Goal: Task Accomplishment & Management: Use online tool/utility

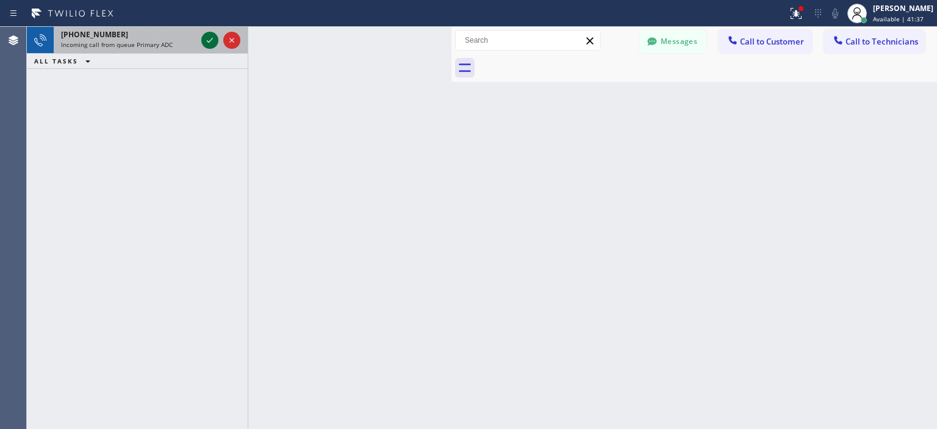
drag, startPoint x: 0, startPoint y: 0, endPoint x: 211, endPoint y: 43, distance: 215.3
click at [211, 43] on icon at bounding box center [209, 40] width 15 height 15
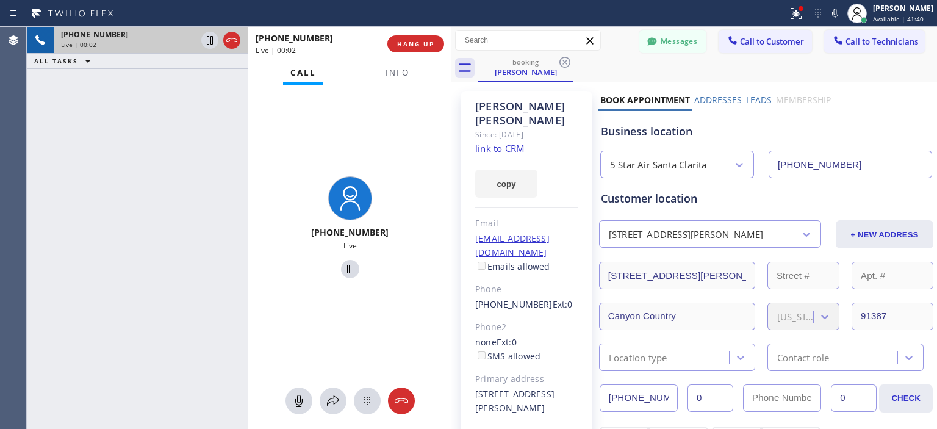
type input "[PHONE_NUMBER]"
click at [512, 142] on link "link to CRM" at bounding box center [499, 148] width 49 height 12
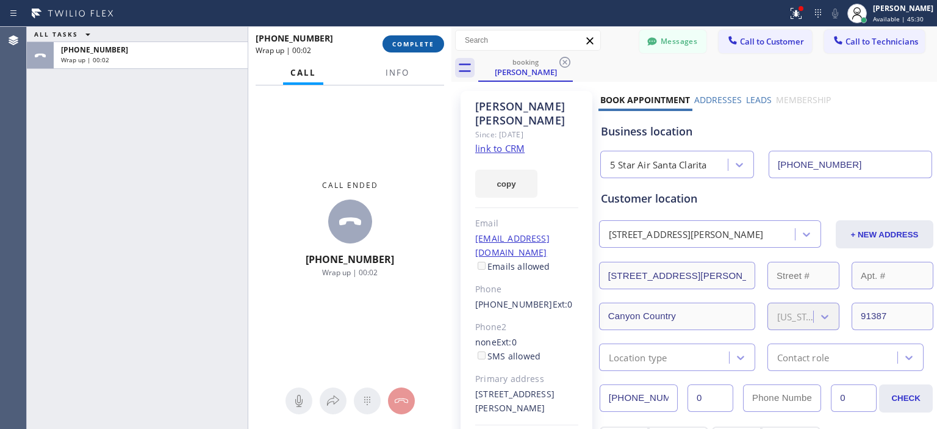
click at [415, 38] on button "COMPLETE" at bounding box center [413, 43] width 62 height 17
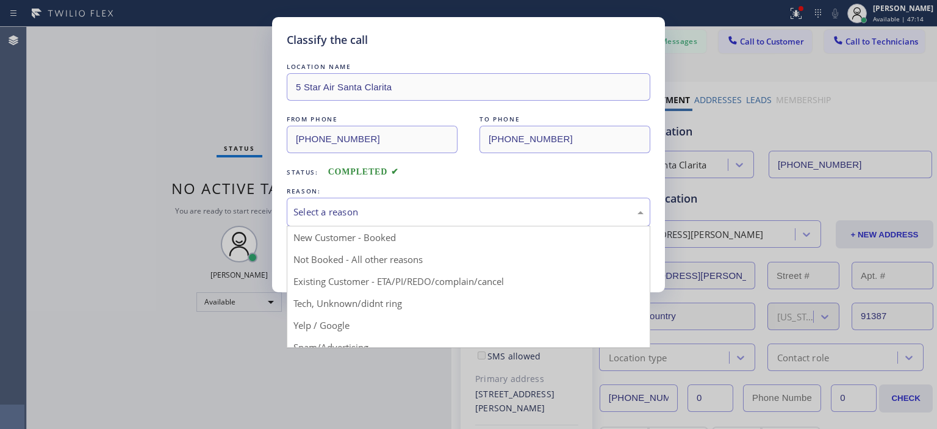
click at [486, 212] on div "Select a reason" at bounding box center [468, 212] width 350 height 14
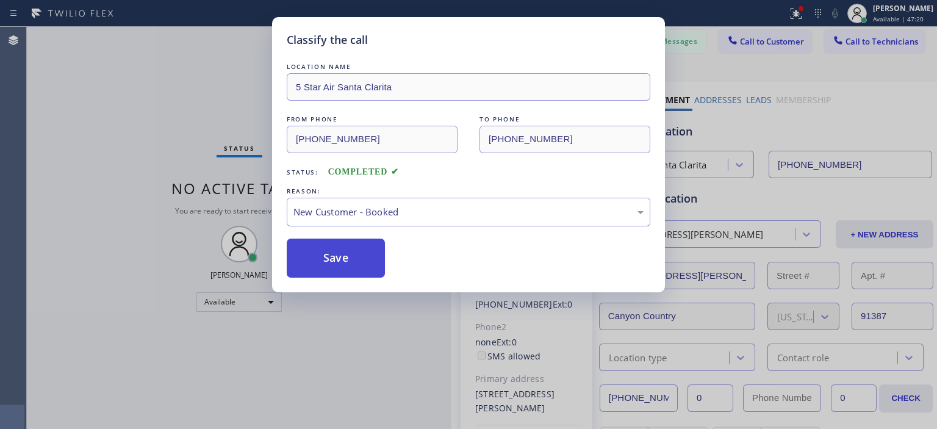
click at [356, 250] on button "Save" at bounding box center [336, 257] width 98 height 39
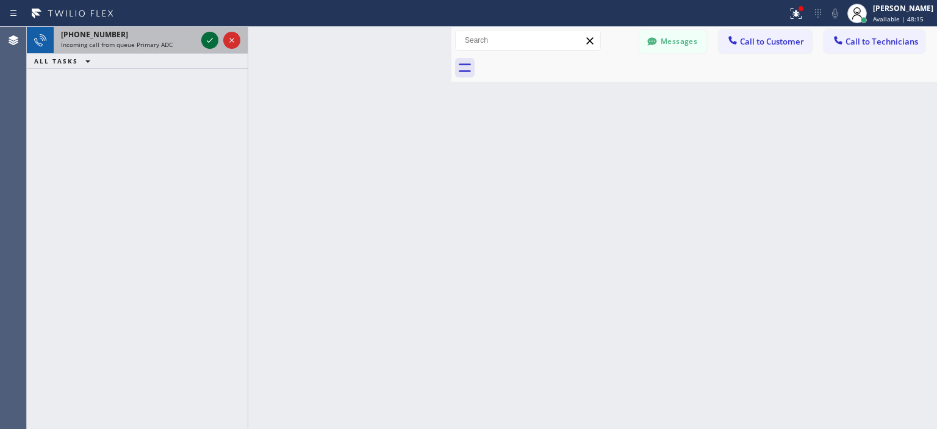
click at [210, 42] on icon at bounding box center [209, 40] width 15 height 15
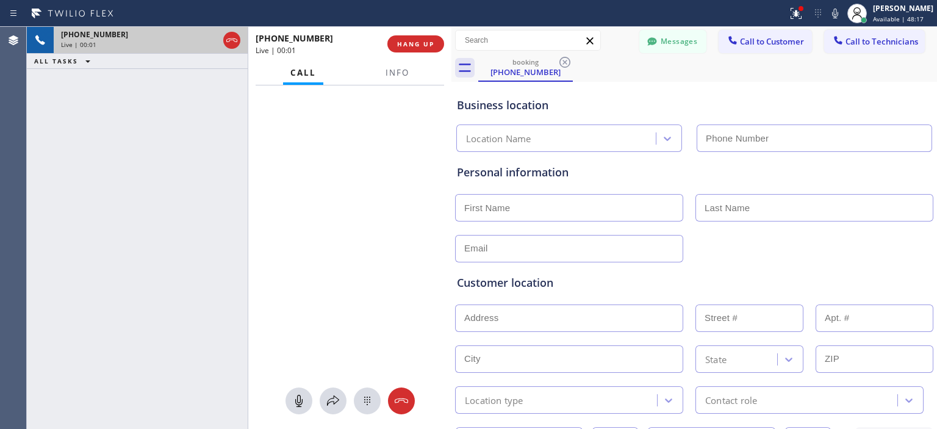
type input "[PHONE_NUMBER]"
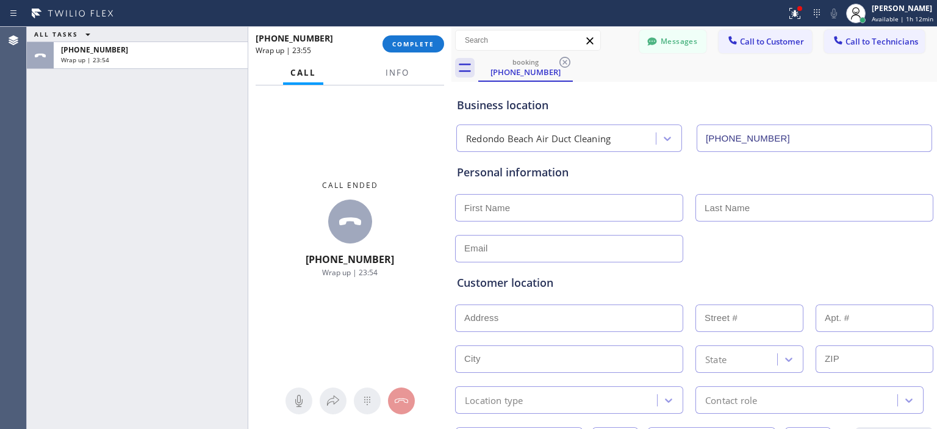
click at [428, 55] on div "[PHONE_NUMBER] Wrap up | 23:55 COMPLETE" at bounding box center [350, 44] width 188 height 32
click at [418, 41] on span "COMPLETE" at bounding box center [413, 44] width 42 height 9
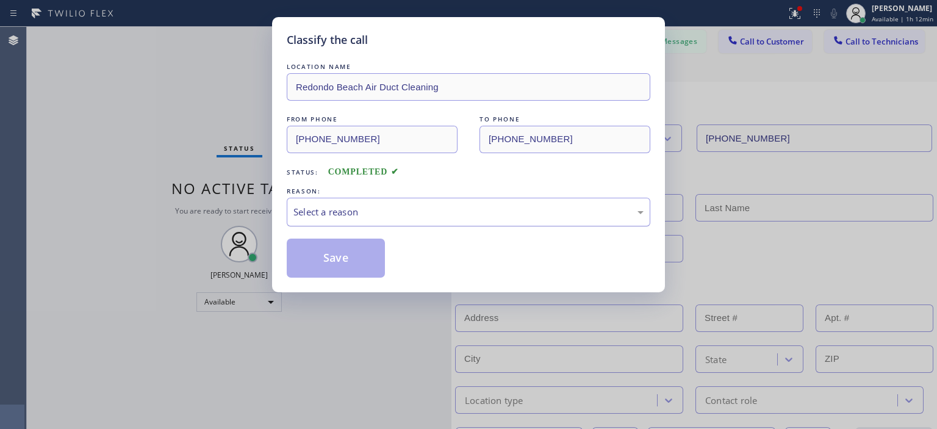
click at [458, 210] on div "Select a reason" at bounding box center [468, 212] width 350 height 14
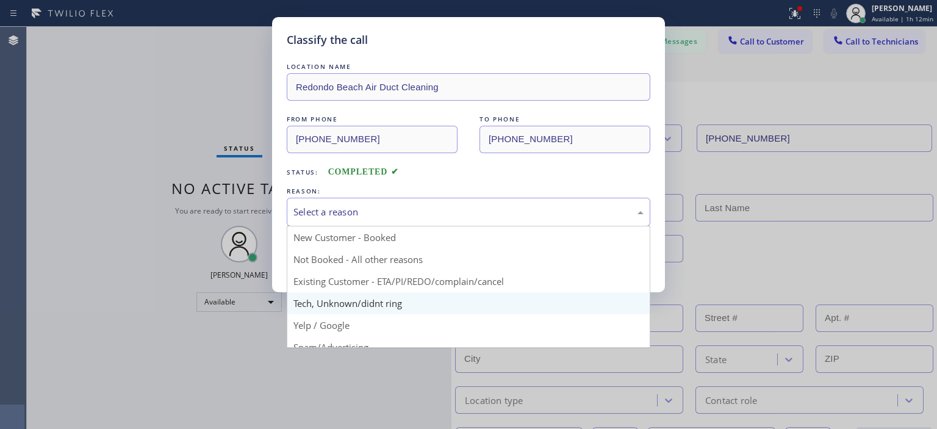
scroll to position [67, 0]
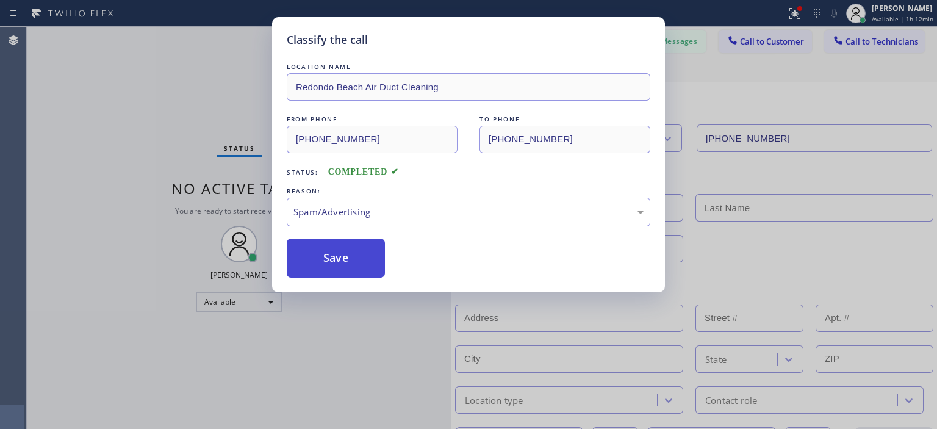
click at [353, 252] on button "Save" at bounding box center [336, 257] width 98 height 39
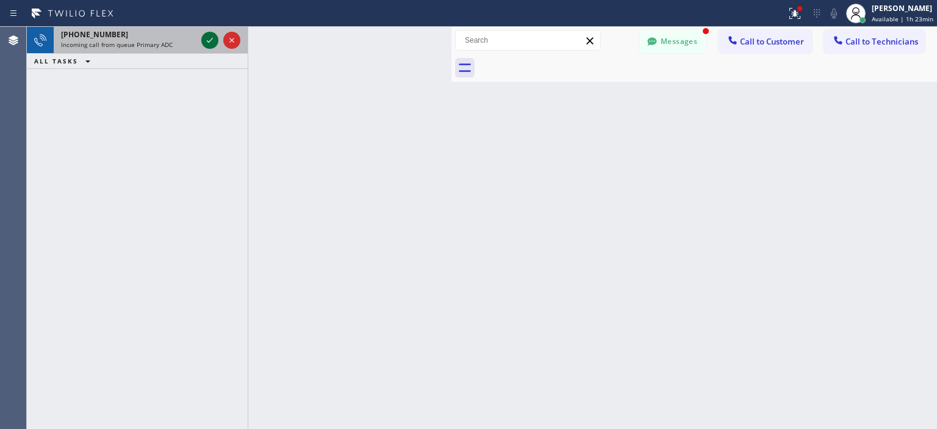
click at [208, 45] on icon at bounding box center [209, 40] width 15 height 15
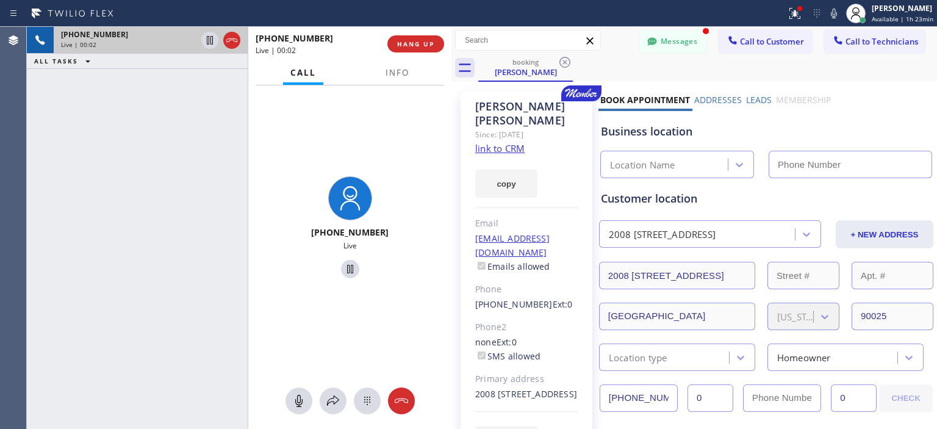
type input "[PHONE_NUMBER]"
click at [500, 142] on link "link to CRM" at bounding box center [499, 148] width 49 height 12
click at [295, 403] on icon at bounding box center [299, 400] width 15 height 15
click at [876, 129] on div "Business location" at bounding box center [766, 131] width 331 height 16
click at [297, 399] on icon at bounding box center [298, 401] width 7 height 12
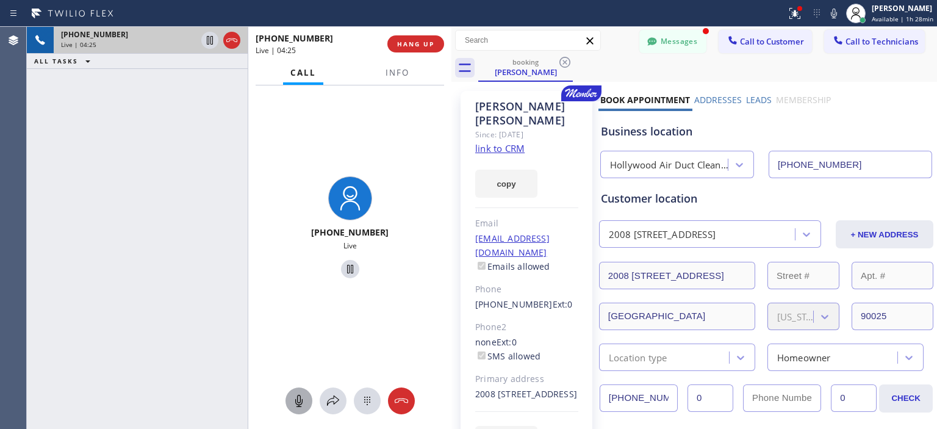
click at [51, 121] on div "[PHONE_NUMBER] Live | 04:25 ALL TASKS ALL TASKS ACTIVE TASKS TASKS IN WRAP UP" at bounding box center [137, 228] width 221 height 402
click at [50, 187] on div "[PHONE_NUMBER] Live | 04:52 ALL TASKS ALL TASKS ACTIVE TASKS TASKS IN WRAP UP" at bounding box center [137, 228] width 221 height 402
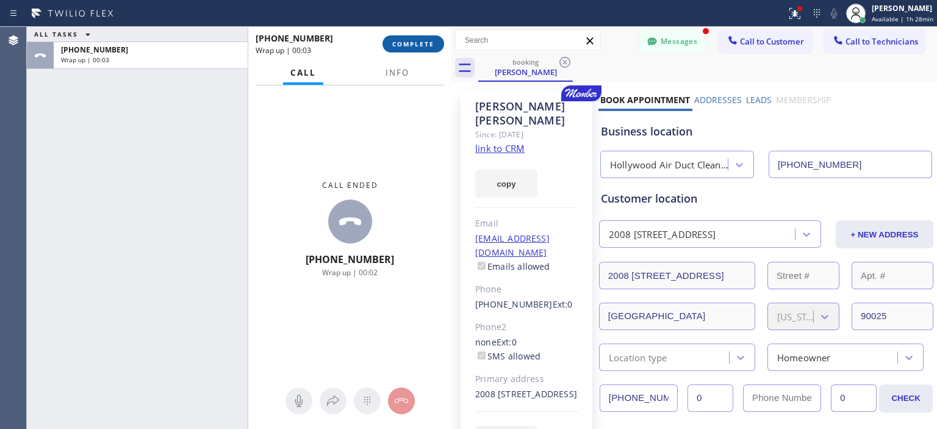
click at [418, 45] on span "COMPLETE" at bounding box center [413, 44] width 42 height 9
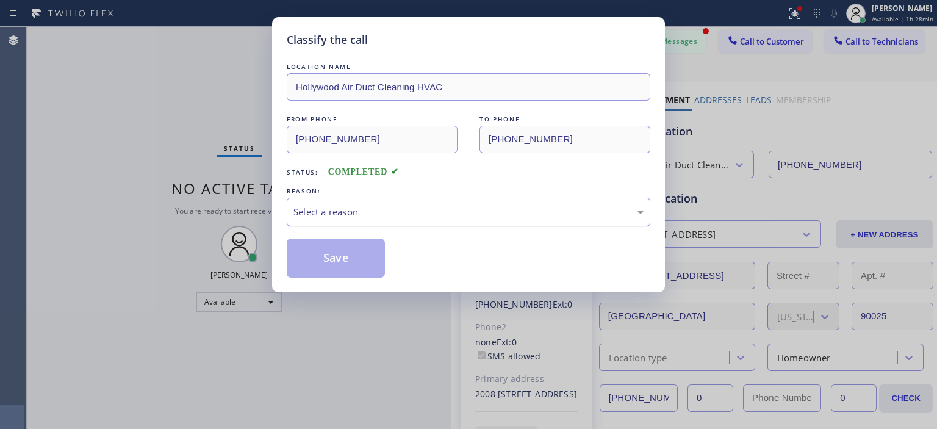
click at [449, 213] on div "Select a reason" at bounding box center [468, 212] width 350 height 14
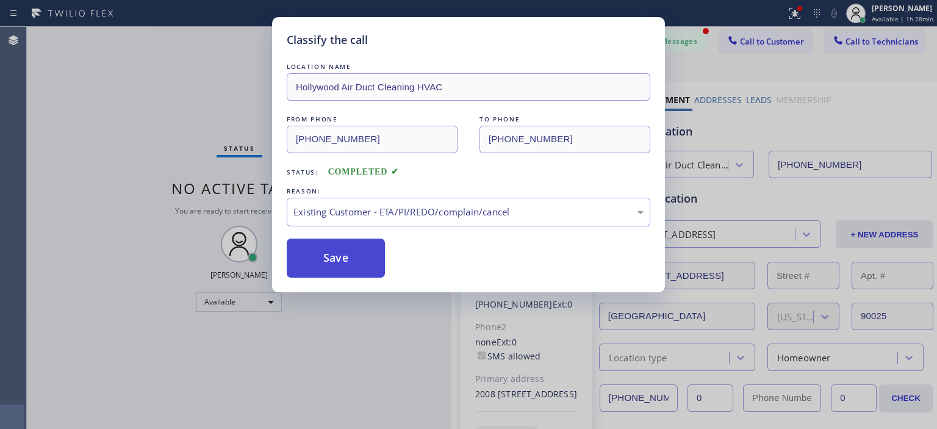
click at [354, 262] on button "Save" at bounding box center [336, 257] width 98 height 39
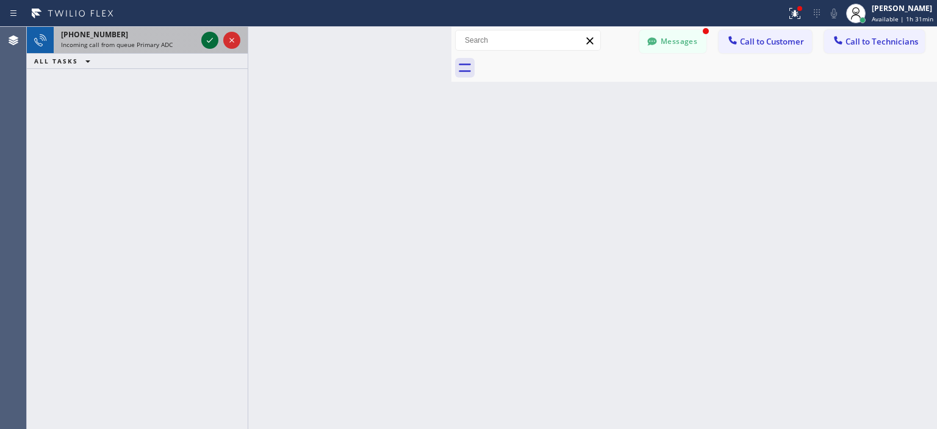
click at [211, 39] on icon at bounding box center [210, 40] width 6 height 5
click at [210, 40] on icon at bounding box center [209, 40] width 15 height 15
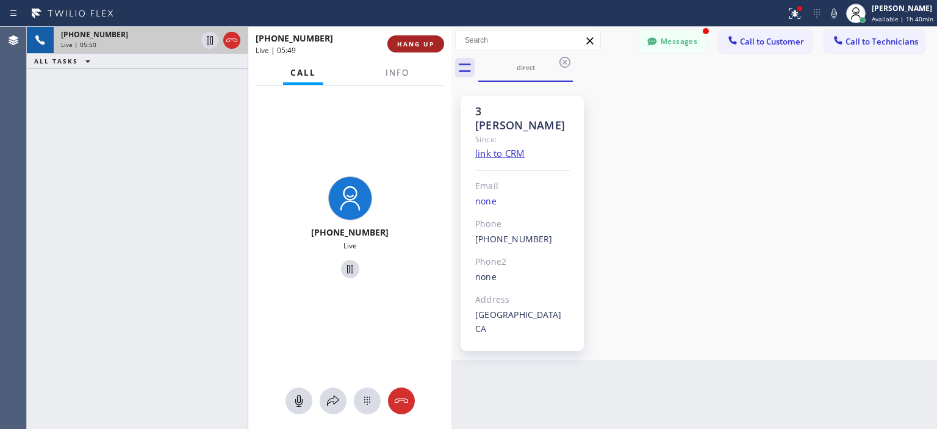
click at [425, 43] on span "HANG UP" at bounding box center [415, 44] width 37 height 9
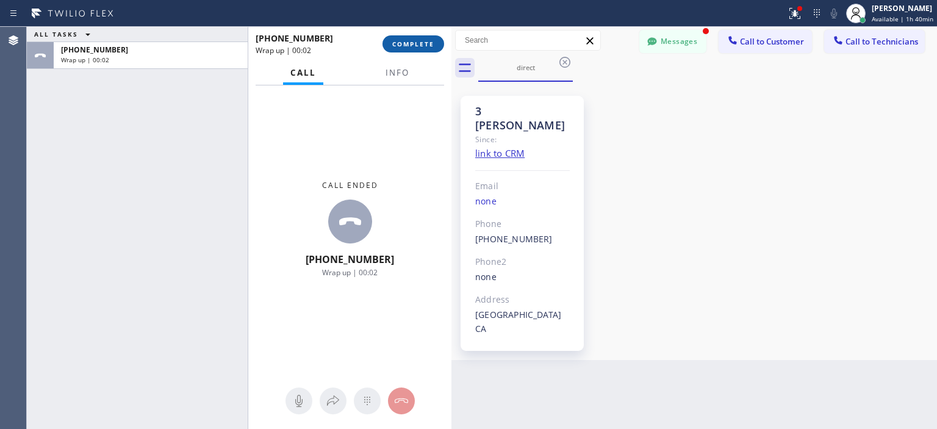
click at [425, 46] on span "COMPLETE" at bounding box center [413, 44] width 42 height 9
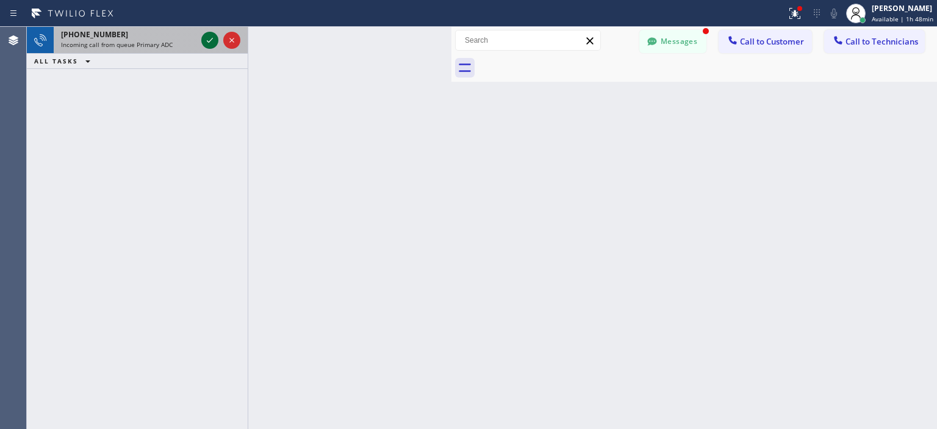
click at [208, 43] on icon at bounding box center [209, 40] width 15 height 15
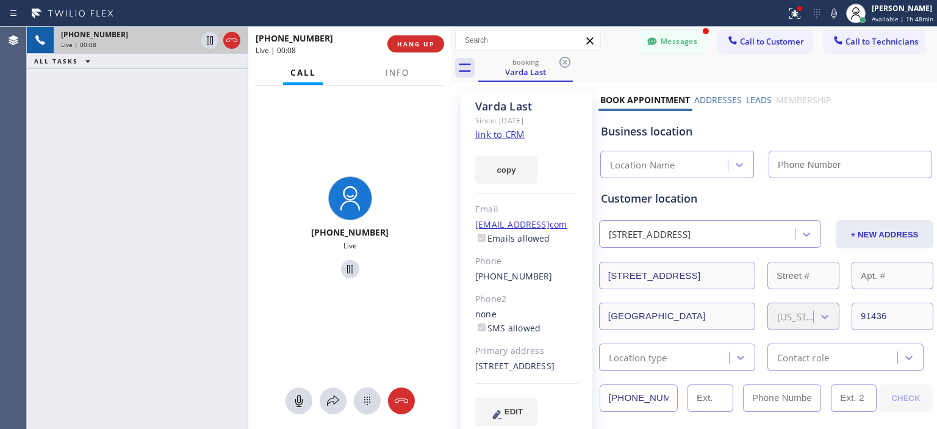
click at [504, 134] on link "link to CRM" at bounding box center [499, 134] width 49 height 12
type input "[PHONE_NUMBER]"
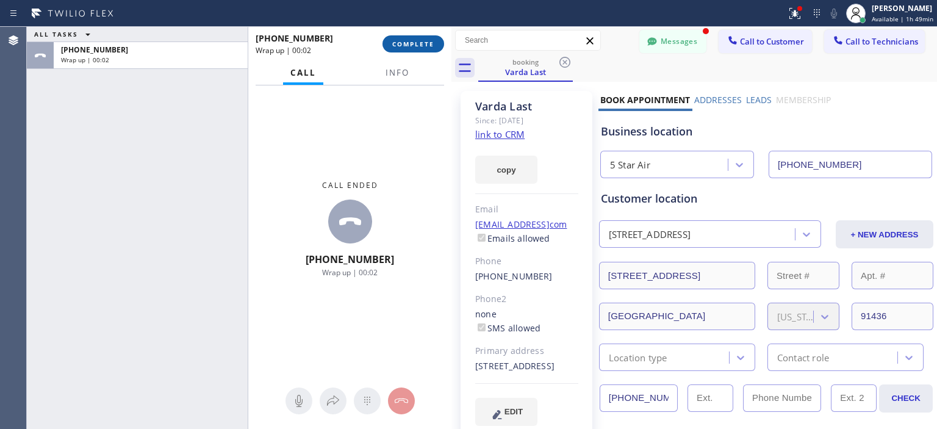
click at [417, 43] on span "COMPLETE" at bounding box center [413, 44] width 42 height 9
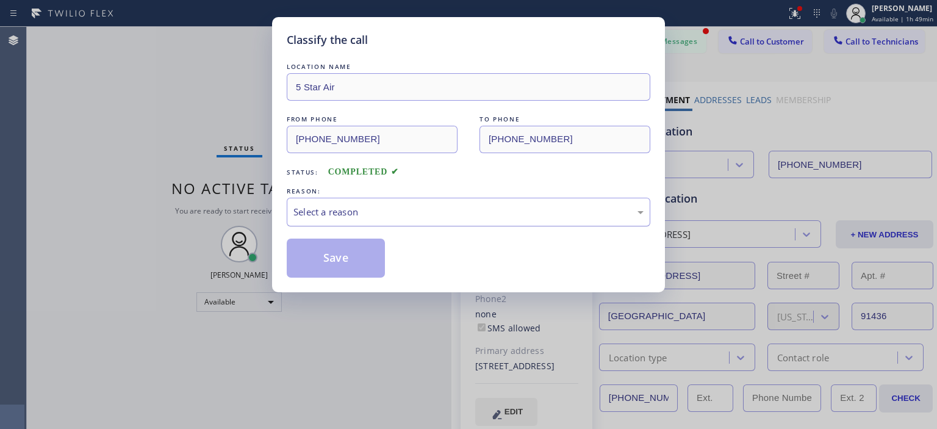
click at [445, 209] on div "Select a reason" at bounding box center [468, 212] width 350 height 14
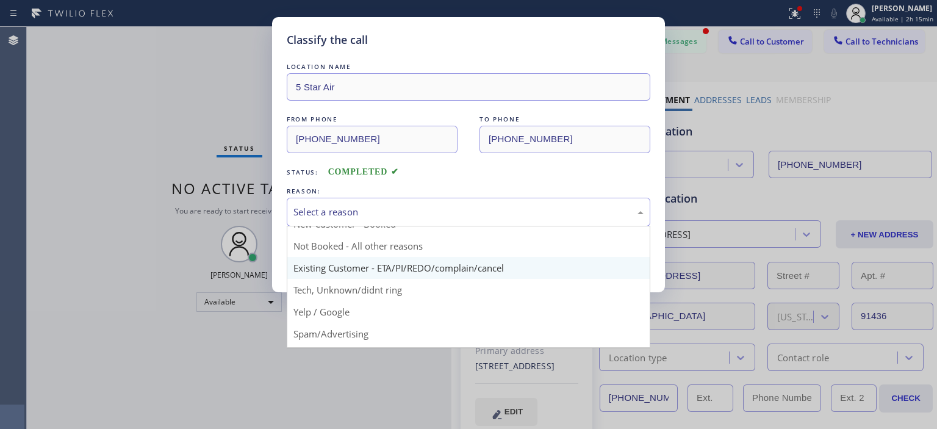
scroll to position [12, 0]
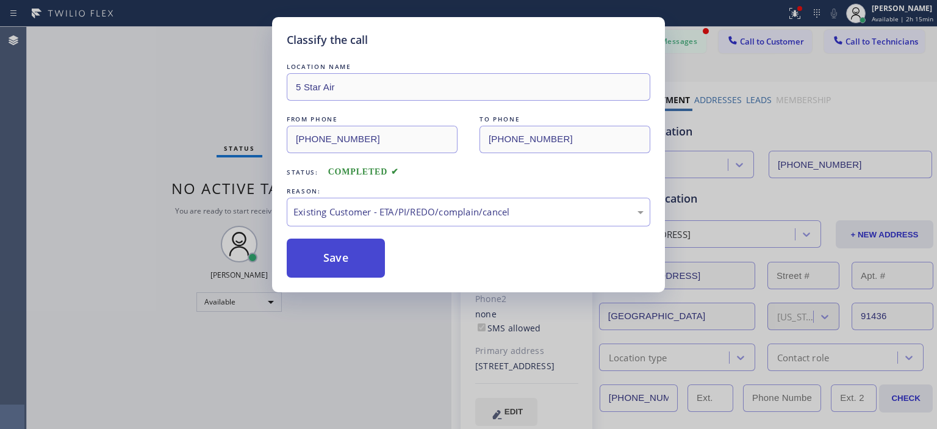
click at [371, 256] on button "Save" at bounding box center [336, 257] width 98 height 39
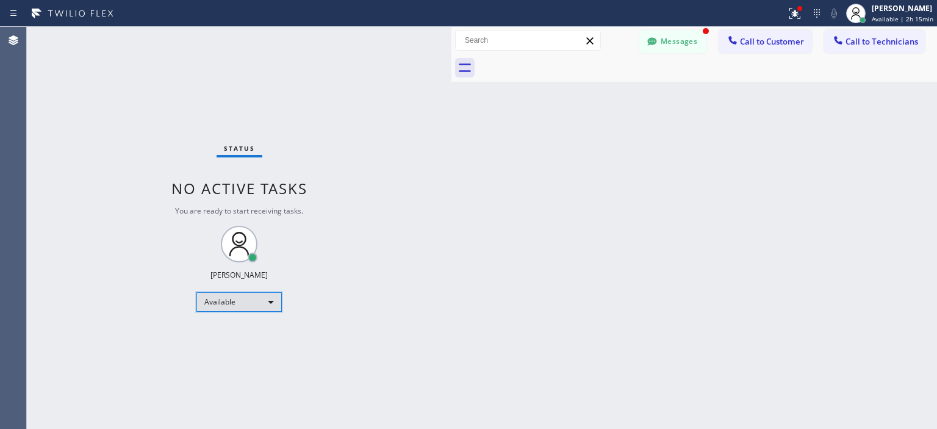
click at [251, 296] on div "Available" at bounding box center [238, 302] width 85 height 20
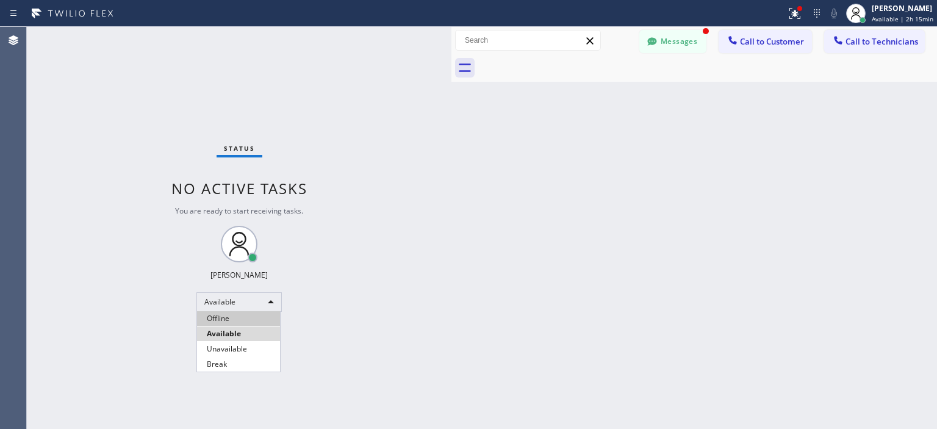
click at [246, 320] on li "Offline" at bounding box center [238, 318] width 83 height 15
